Goal: Book appointment/travel/reservation

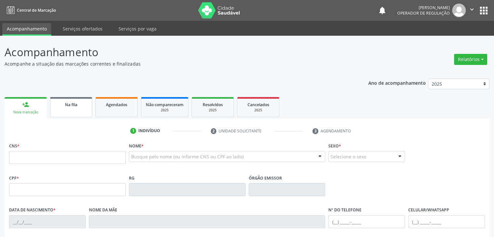
click at [70, 102] on span "Na fila" at bounding box center [71, 105] width 12 height 6
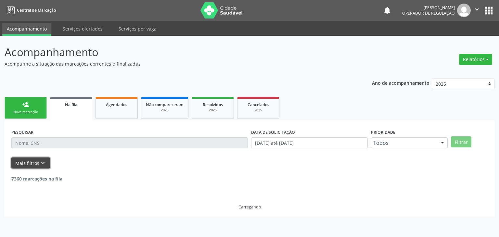
click at [26, 161] on button "Mais filtros keyboard_arrow_down" at bounding box center [30, 163] width 39 height 11
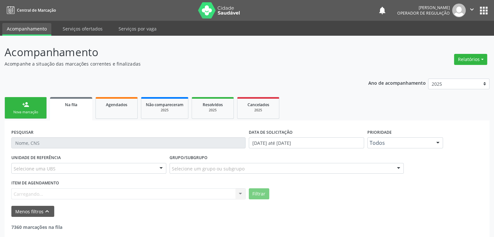
click at [63, 168] on div "Selecione uma UBS" at bounding box center [88, 168] width 155 height 11
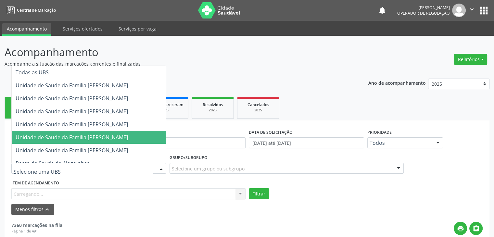
click at [78, 138] on span "Unidade de Saude da Familia [PERSON_NAME]" at bounding box center [72, 137] width 112 height 7
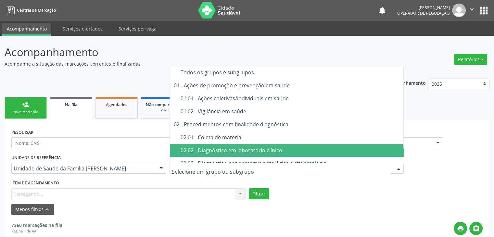
click at [235, 149] on div "02.02 - Diagnóstico em laboratório clínico" at bounding box center [291, 150] width 220 height 5
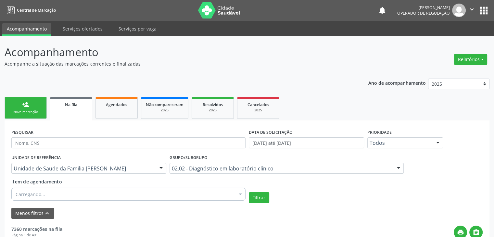
click at [148, 193] on div "Carregando..." at bounding box center [128, 194] width 234 height 13
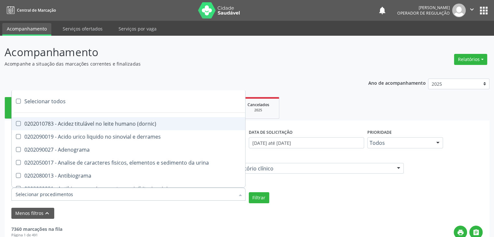
click at [47, 98] on div "Selecionar todos" at bounding box center [189, 101] width 354 height 13
checkbox input "true"
checkbox \(dornic\) "true"
checkbox derrames "true"
checkbox Adenograma "true"
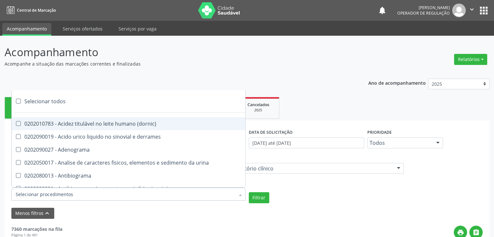
checkbox urina "true"
checkbox Antibiograma "true"
checkbox minima "true"
checkbox micobacterias "true"
checkbox blot "true"
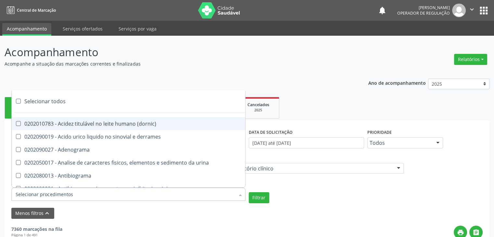
checkbox mlpa "true"
checkbox \(hanseniase\) "true"
checkbox \(controle\) "true"
checkbox \(diagnóstica\) "true"
checkbox \(gram\) "true"
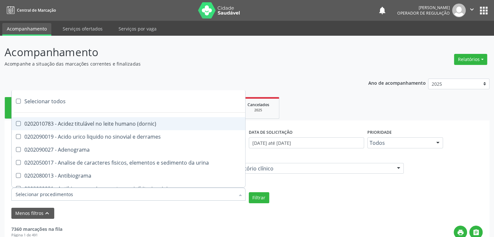
checkbox clamidia "true"
checkbox herpesvirus "true"
checkbox hematologica "true"
checkbox creatinina "true"
checkbox fosfato "true"
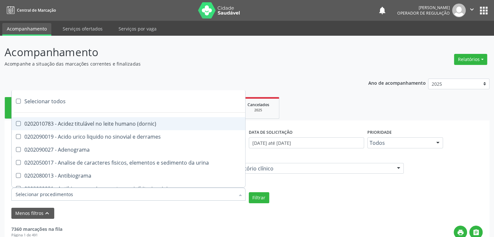
checkbox ureia "true"
checkbox osmolar "true"
checkbox addis "true"
checkbox b "true"
checkbox cd4\/cd8 "true"
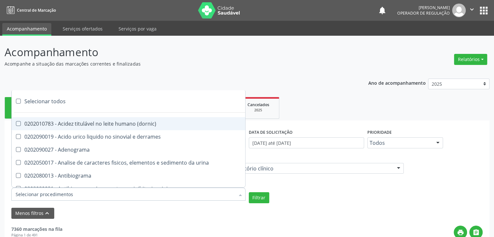
checkbox totais "true"
checkbox plaquetas "true"
checkbox reticulocitos "true"
checkbox liquor "true"
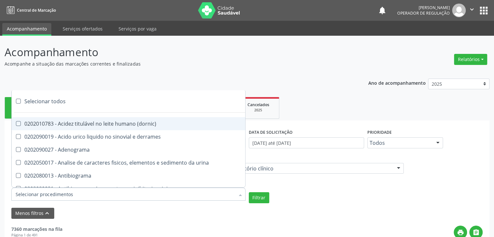
checkbox identificacao "true"
checkbox \(pos-pasteurização\) "true"
checkbox herpesvirus "true"
checkbox baar "true"
checkbox anaerobicas "true"
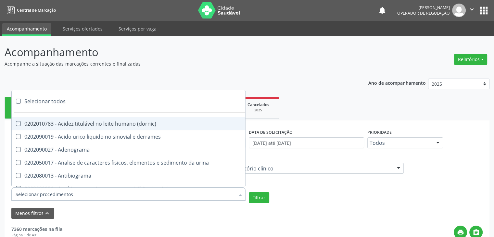
checkbox fungos "true"
checkbox \(qualitativo\) "true"
checkbox tardio\) "true"
checkbox \(qualitativo\) "true"
checkbox \(confirmatorio\) "true"
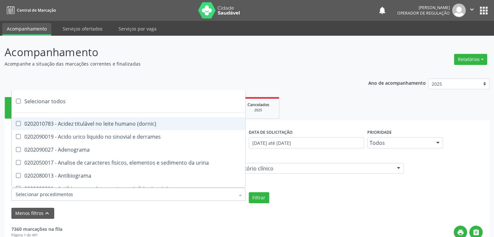
checkbox \(confirmatorio\) "true"
checkbox molecular "true"
checkbox htlv-1 "true"
checkbox biotinidase "true"
checkbox congênita "true"
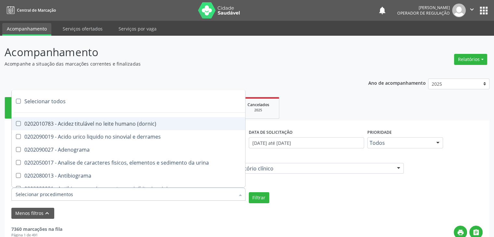
checkbox antiplaquetarios "true"
checkbox ferro "true"
checkbox bandas\) "true"
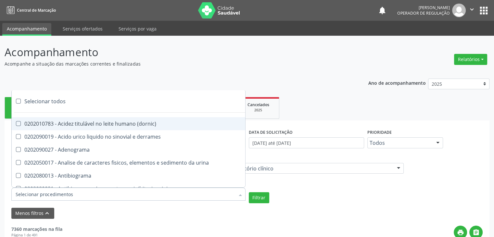
checkbox \(ch50\) "true"
checkbox aminoacidos "true"
checkbox globular "true"
checkbox dosagens\) "true"
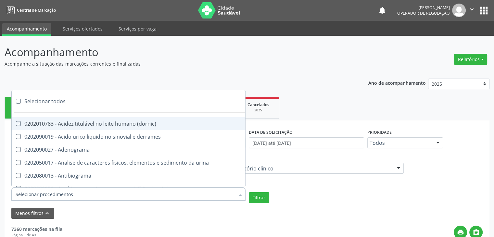
checkbox dosagens\) "true"
checkbox \(cada\) "true"
checkbox reumatoide "true"
checkbox amniotico "true"
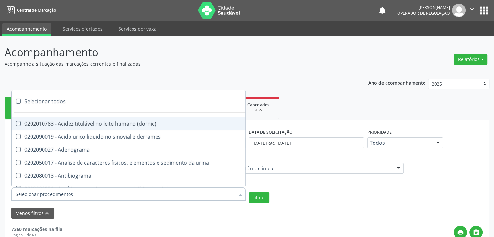
checkbox livre "true"
checkbox osmolalidade "true"
checkbox osmolaridade "true"
checkbox t3 "true"
checkbox sulfo-hemoglobina "true"
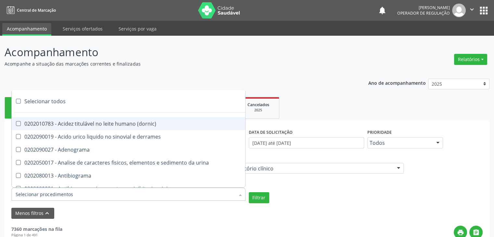
checkbox reverso "true"
checkbox coagulacao "true"
checkbox euglobulina "true"
checkbox -duke "true"
checkbox ivy "true"
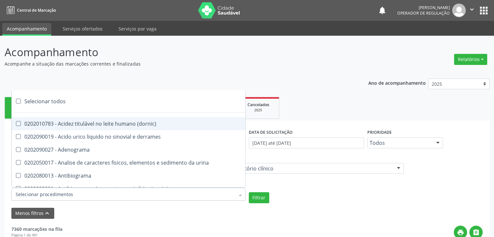
checkbox hemacias "true"
checkbox trombina "true"
checkbox ativada\) "true"
checkbox \(tap\) "true"
checkbox \(vhs\) "true"
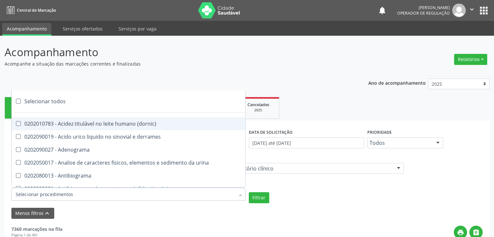
checkbox abo "true"
checkbox reativa "true"
checkbox ordenhado "true"
checkbox pezinho\) "true"
checkbox complemento "true"
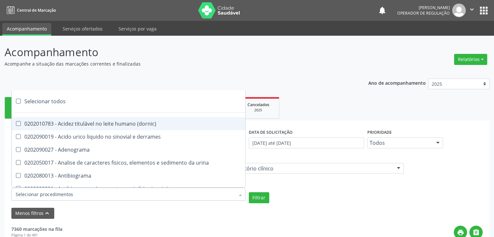
checkbox pezinho\) "true"
checkbox 17-alfa-hidroxiprogesterona "true"
checkbox totais "true"
checkbox 17-hidroxicorticosteroides "true"
checkbox d "true"
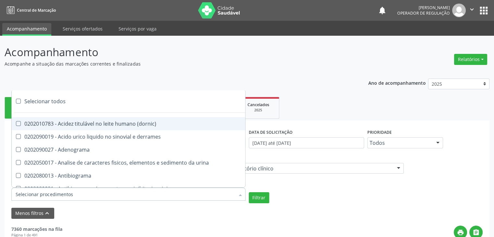
checkbox 5-nucleotidase "true"
checkbox acetona "true"
checkbox \(serotonina\) "true"
checkbox ascorbico "true"
checkbox delta-aminolevulinico "true"
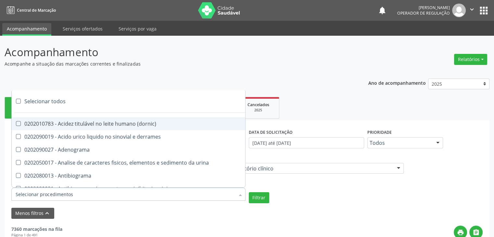
checkbox hipurico "true"
checkbox mandelico "true"
checkbox metil-hipurico "true"
checkbox urico "true"
checkbox valproico "true"
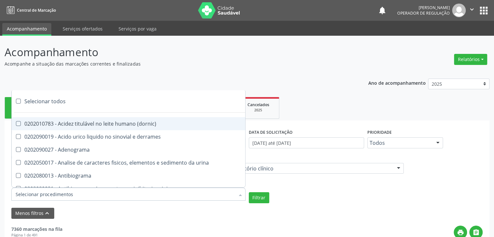
checkbox vanilmandelico "true"
checkbox \(acth\) "true"
checkbox ala-desidratase "true"
checkbox etilico "true"
checkbox aldolase "true"
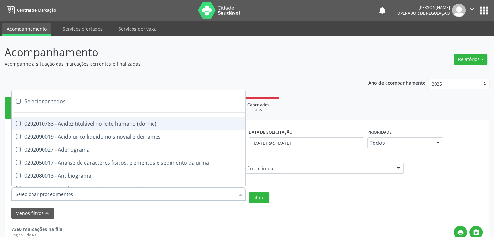
checkbox aldosterona "true"
checkbox alfa-1-antitripsina "true"
checkbox acida "true"
checkbox alfa-2-macroglobulina "true"
checkbox alfa-fetoproteina "true"
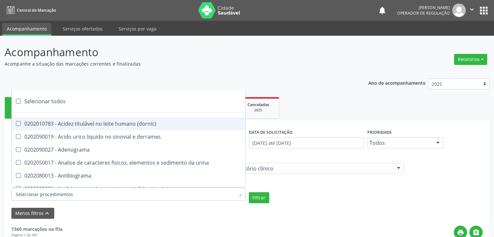
checkbox aluminio "true"
checkbox amilase "true"
checkbox aminoglicosideos "true"
checkbox amonia "true"
checkbox ciclico "true"
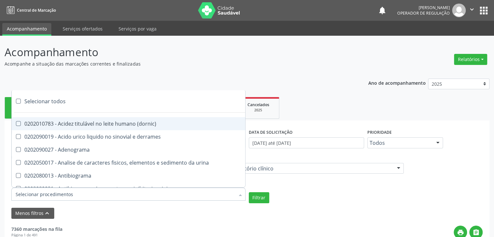
checkbox androstenediona "true"
checkbox anfetaminas "true"
checkbox circulante "true"
checkbox iga "true"
checkbox triciclicos "true"
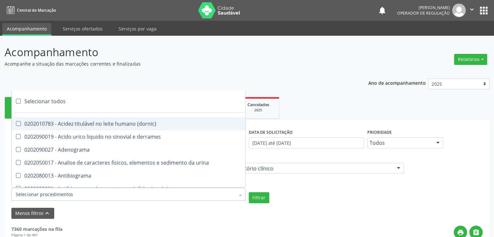
checkbox \(psa\) "true"
checkbox iii "true"
checkbox barbituratos "true"
checkbox benzodiazepinicos "true"
checkbox beta-2-microglobulina "true"
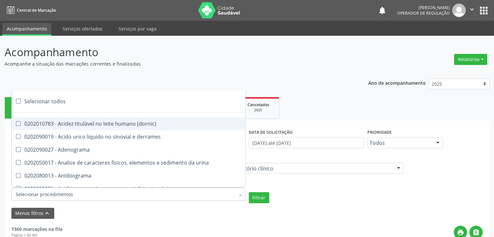
checkbox fracoes "true"
checkbox cadmio "true"
checkbox calcio "true"
checkbox ionizavel "true"
checkbox calcitonina "true"
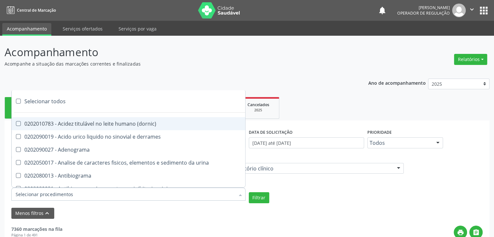
checkbox carbamazepina "true"
checkbox carboxi-hemoglobina "true"
checkbox caroteno "true"
checkbox catecolaminas "true"
checkbox chumbo "true"
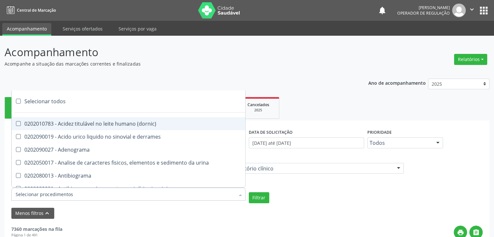
checkbox ciclosporina "true"
checkbox citrato "true"
checkbox cloreto "true"
checkbox suor "true"
checkbox cobre "true"
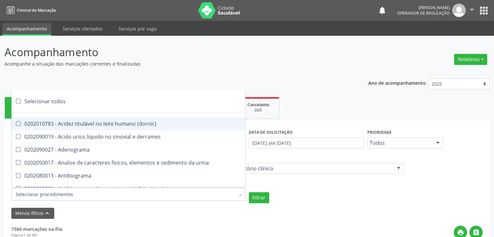
checkbox hdl "true"
checkbox ldl "true"
checkbox colinesterase "true"
checkbox c3 "true"
checkbox c4 "true"
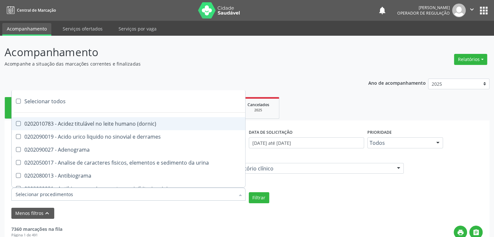
checkbox cortisol "true"
checkbox creatinina "true"
checkbox amniotico "true"
checkbox \(cpk\) "true"
checkbox crioaglutinina "true"
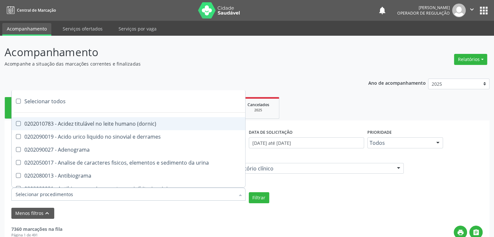
checkbox \(dhea\) "true"
checkbox alfa-hidroxibutirica "true"
checkbox glutamica "true"
checkbox latica "true"
checkbox fracionadas\) "true"
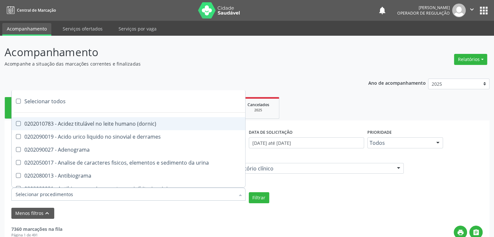
checkbox digitoxina\) "true"
checkbox \(dht\) "true"
checkbox fecal "true"
checkbox estradiol "true"
checkbox estriol "true"
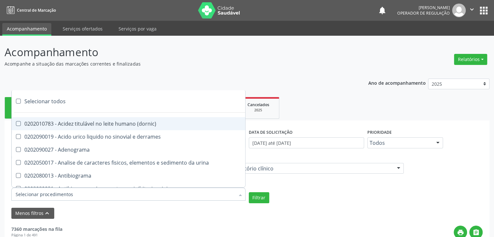
checkbox estrona "true"
checkbox etossuximida "true"
checkbox ii "true"
checkbox ix "true"
checkbox v "true"
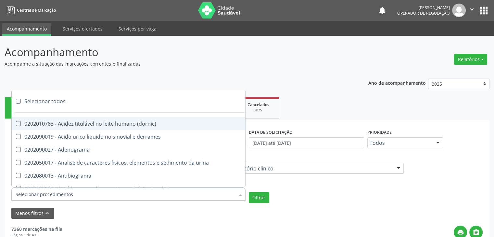
checkbox vii "true"
checkbox viii "true"
checkbox \(inibidor\) "true"
checkbox \(antigeno\) "true"
checkbox x "true"
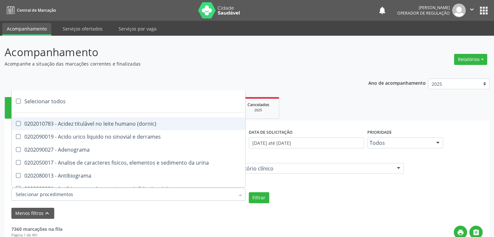
checkbox xi "true"
checkbox xii "true"
checkbox xiii "true"
checkbox tardio\) "true"
checkbox t4 "true"
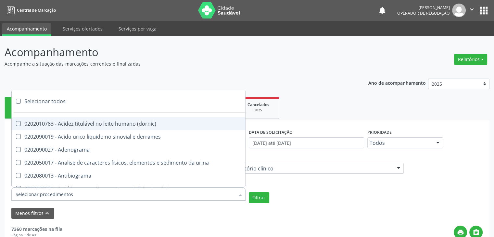
checkbox pezinho\) "true"
checkbox fenitoina "true"
checkbox fenol "true"
checkbox ferritina "true"
checkbox serico "true"
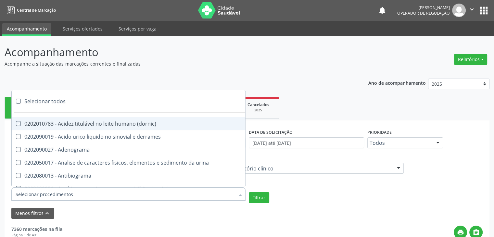
checkbox fibrinogenio "true"
checkbox folato "true"
checkbox formaldeido "true"
checkbox total "true"
checkbox alcalina "true"
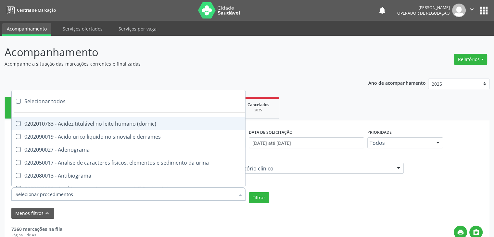
checkbox esperma "true"
checkbox fosforo "true"
checkbox acida "true"
checkbox frutose "true"
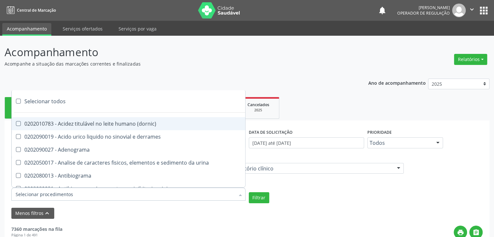
checkbox esperma "true"
checkbox galactose "true"
checkbox gt\) "true"
checkbox gastrina "true"
checkbox glicose "true"
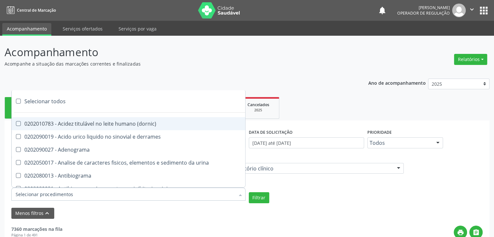
checkbox derrames "true"
checkbox desidrogenase "true"
checkbox tiroxina "true"
checkbox hcg\) "true"
checkbox fecal "true"
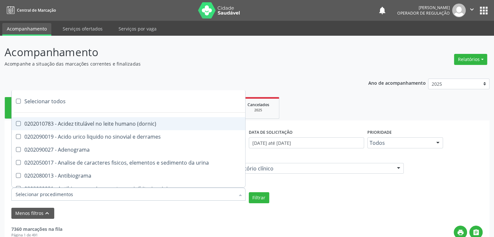
checkbox haptoglobina "true"
checkbox hemoglobina "true"
checkbox 37oc "true"
checkbox fetal "true"
checkbox glicosilada "true"
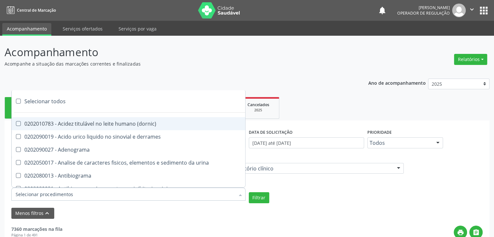
checkbox hemossiderina "true"
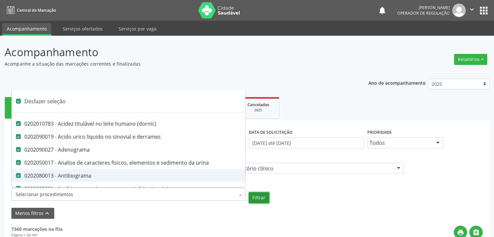
click at [254, 199] on button "Filtrar" at bounding box center [259, 197] width 20 height 11
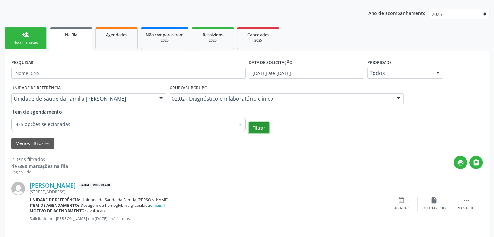
click at [264, 131] on button "Filtrar" at bounding box center [259, 127] width 20 height 11
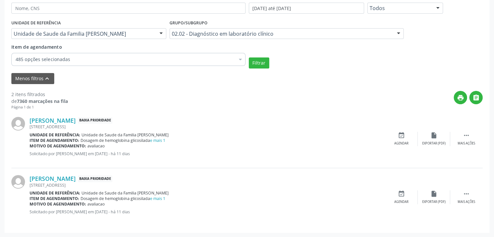
scroll to position [70, 0]
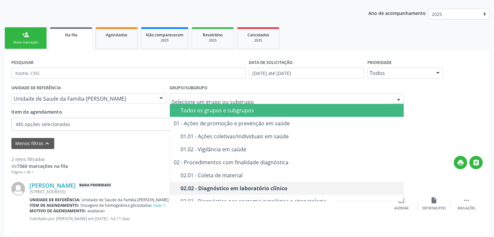
click at [213, 106] on span "Todos os grupos e subgrupos" at bounding box center [287, 110] width 234 height 13
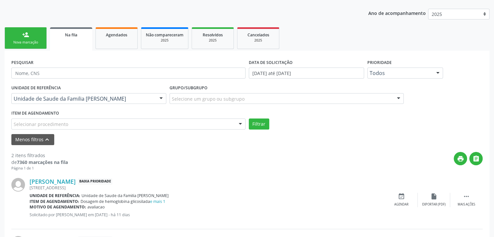
click at [122, 119] on div "Selecionar procedimento" at bounding box center [128, 124] width 234 height 11
click at [110, 126] on div "Selecionar procedimento" at bounding box center [128, 124] width 234 height 11
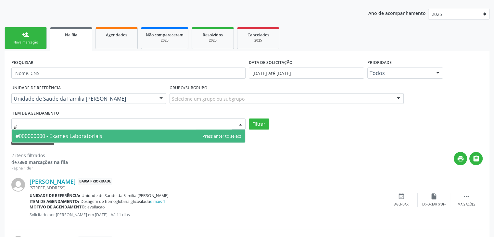
click at [110, 134] on span "#000000000 - Exames Laboratoriais" at bounding box center [129, 136] width 234 height 13
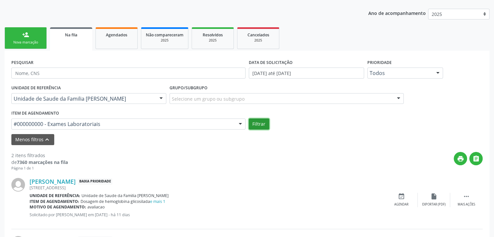
click at [253, 122] on button "Filtrar" at bounding box center [259, 124] width 20 height 11
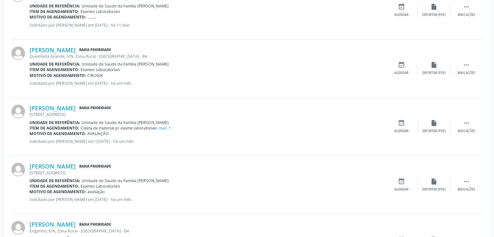
scroll to position [492, 0]
click at [462, 71] on div "Mais ações" at bounding box center [467, 73] width 18 height 5
click at [437, 65] on icon "edit" at bounding box center [433, 65] width 7 height 7
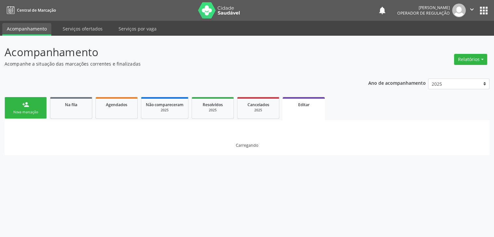
scroll to position [0, 0]
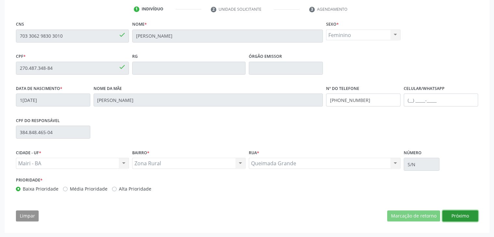
click at [455, 217] on button "Próximo" at bounding box center [460, 216] width 36 height 11
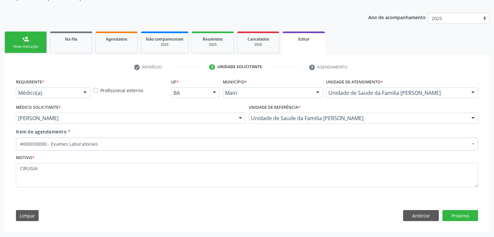
scroll to position [65, 0]
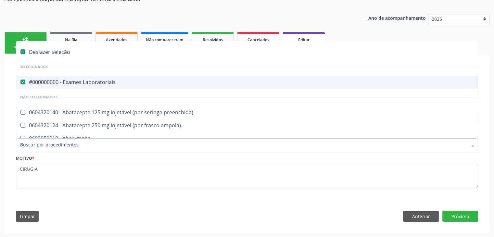
click at [81, 84] on div "#000000000 - Exames Laboratoriais" at bounding box center [270, 82] width 500 height 5
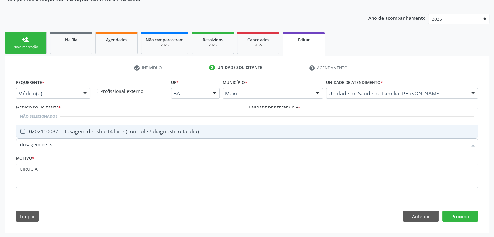
click at [107, 138] on input "dosagem de ts" at bounding box center [243, 144] width 447 height 13
click at [105, 129] on div "0202110087 - Dosagem de tsh e t4 livre (controle / diagnostico tardio)" at bounding box center [247, 131] width 454 height 5
click at [465, 212] on button "Próximo" at bounding box center [460, 216] width 36 height 11
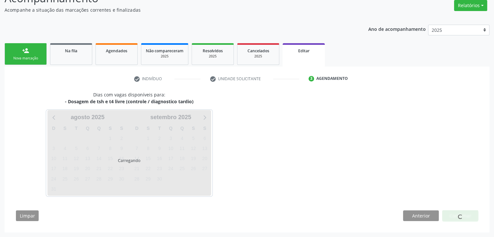
scroll to position [54, 0]
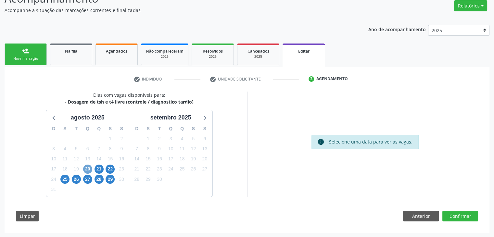
click at [85, 169] on span "20" at bounding box center [87, 169] width 9 height 9
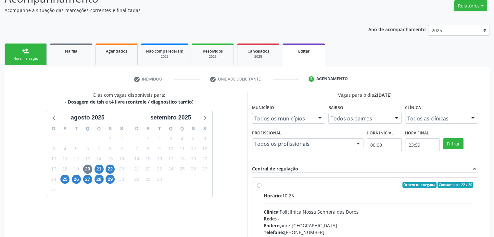
click at [297, 186] on div "Ordem de chegada Consumidos: 22 / 30" at bounding box center [369, 185] width 210 height 6
click at [262, 186] on input "Ordem de chegada Consumidos: 22 / 30 Horário: 10:25 Clínica: Policlinica Nossa …" at bounding box center [259, 185] width 5 height 6
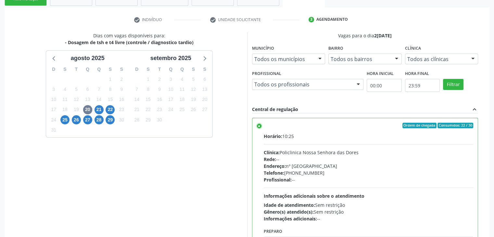
scroll to position [159, 0]
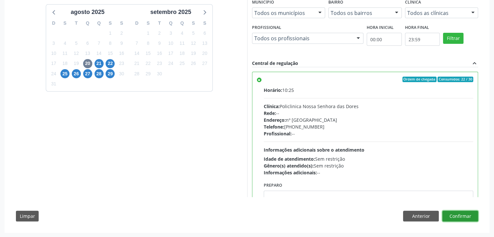
click at [462, 216] on button "Confirmar" at bounding box center [460, 216] width 36 height 11
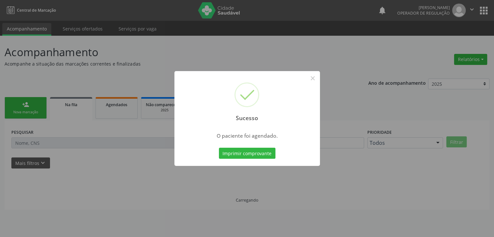
scroll to position [0, 0]
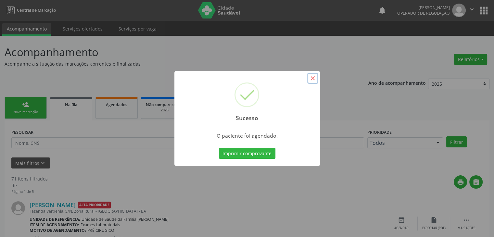
click at [313, 78] on button "×" at bounding box center [312, 78] width 11 height 11
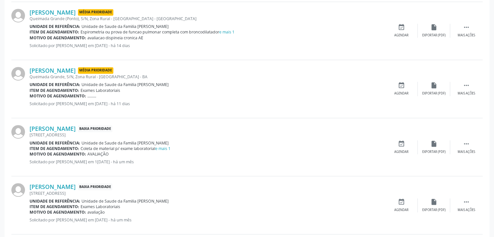
scroll to position [422, 0]
